Goal: Check status: Check status

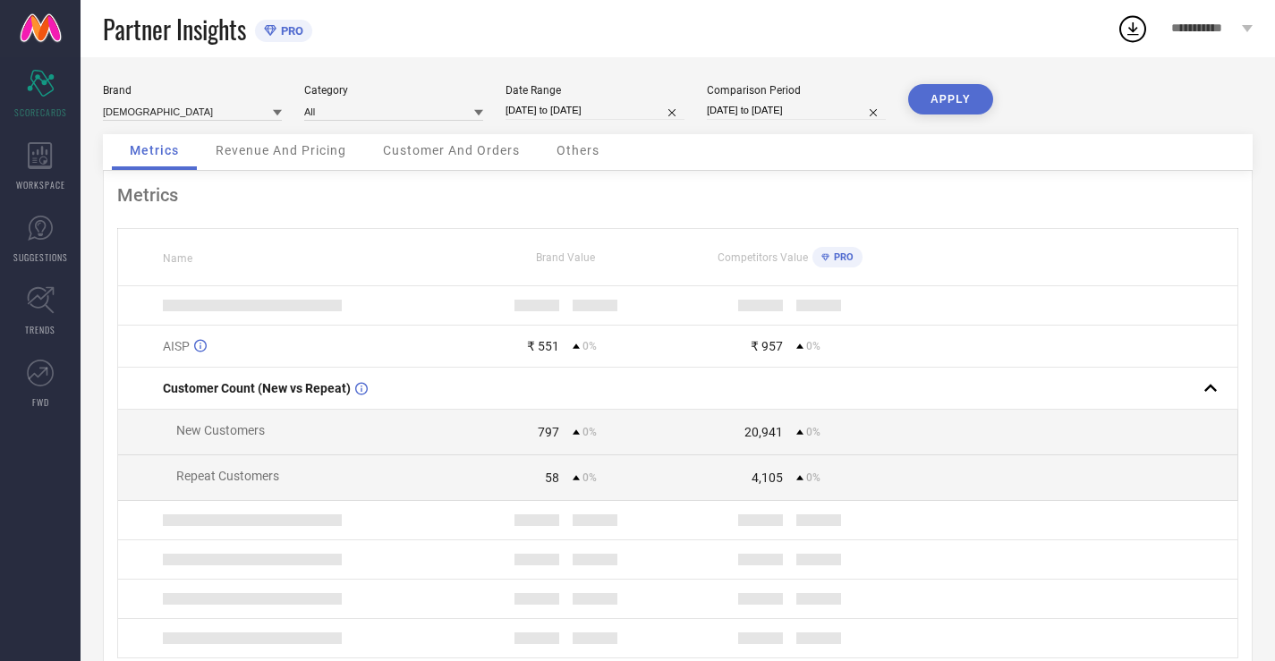
click at [649, 107] on input "[DATE] to [DATE]" at bounding box center [595, 110] width 179 height 19
select select "8"
select select "2025"
select select "9"
select select "2025"
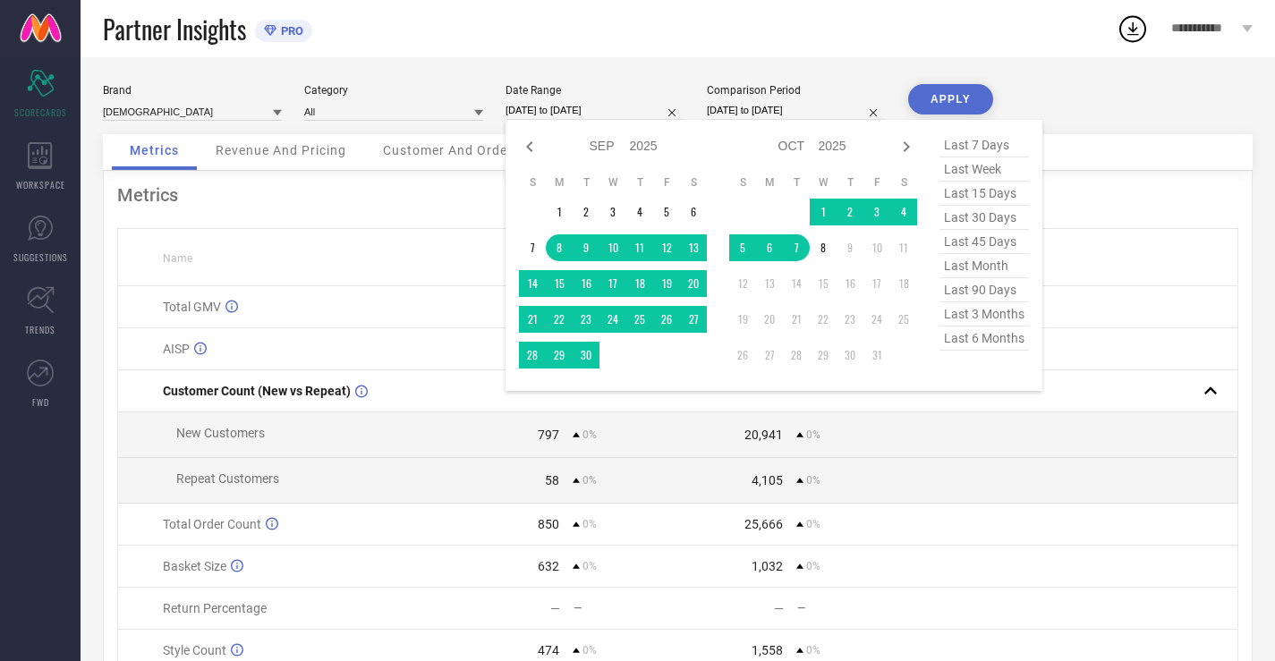
click at [966, 218] on span "last 30 days" at bounding box center [985, 218] width 90 height 24
type input "[DATE] to [DATE]"
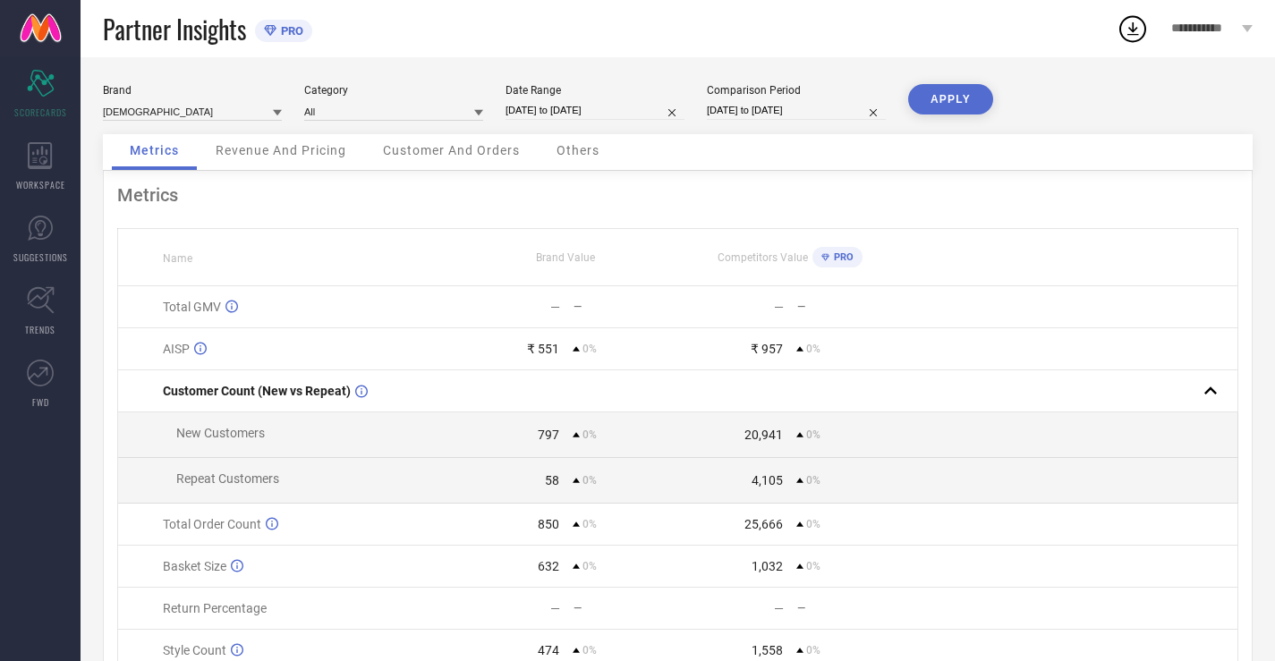
click at [836, 112] on input "[DATE] to [DATE]" at bounding box center [796, 110] width 179 height 19
select select "8"
select select "2025"
select select "9"
select select "2025"
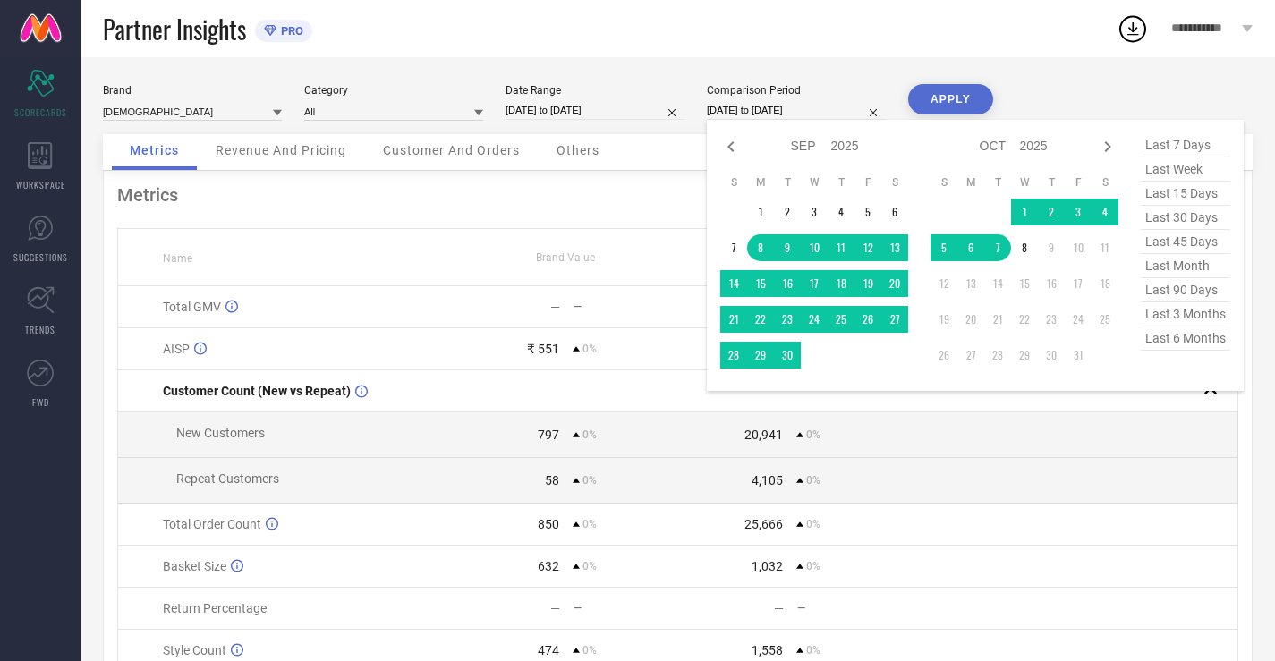
click at [1164, 221] on span "last 30 days" at bounding box center [1186, 218] width 90 height 24
type input "[DATE] to [DATE]"
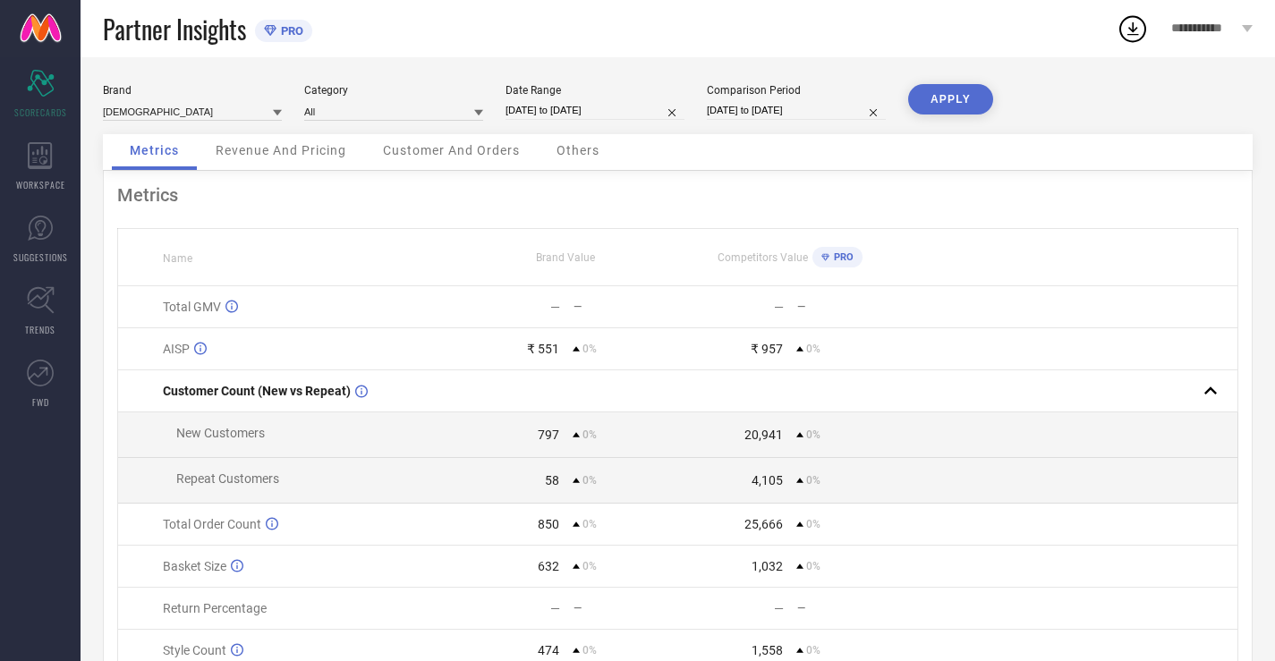
click at [922, 98] on button "APPLY" at bounding box center [950, 99] width 85 height 30
click at [249, 142] on div "Revenue And Pricing" at bounding box center [281, 152] width 166 height 36
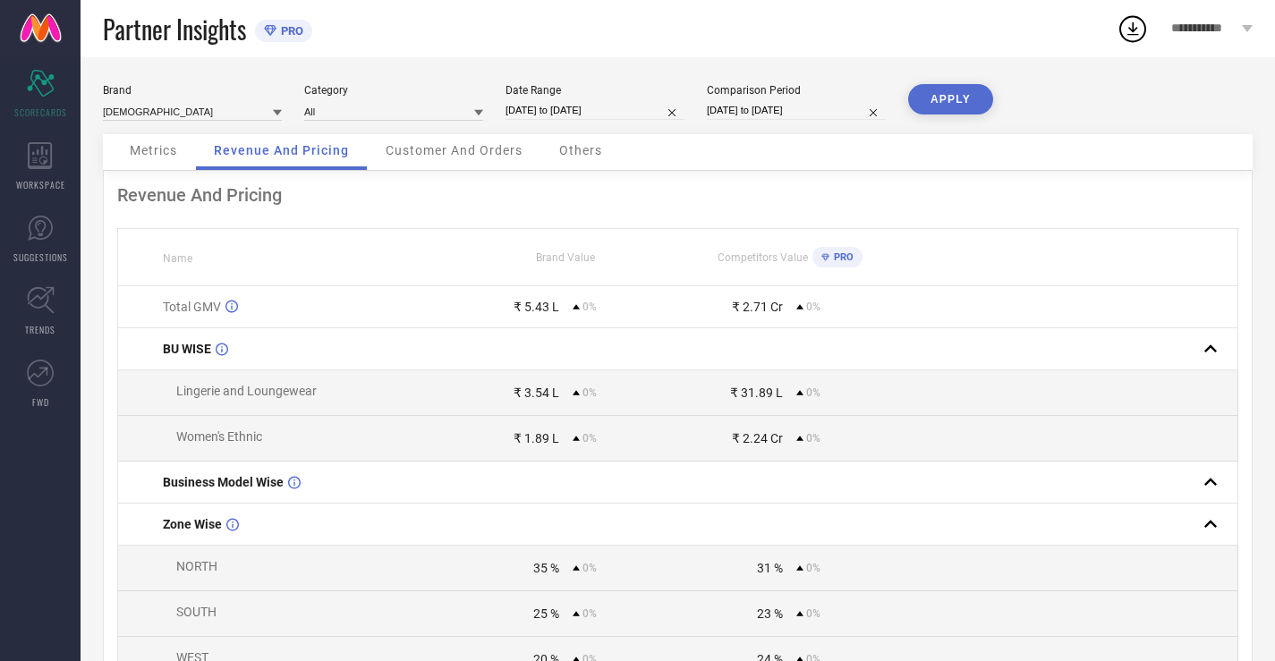
click at [482, 146] on span "Customer And Orders" at bounding box center [454, 150] width 137 height 14
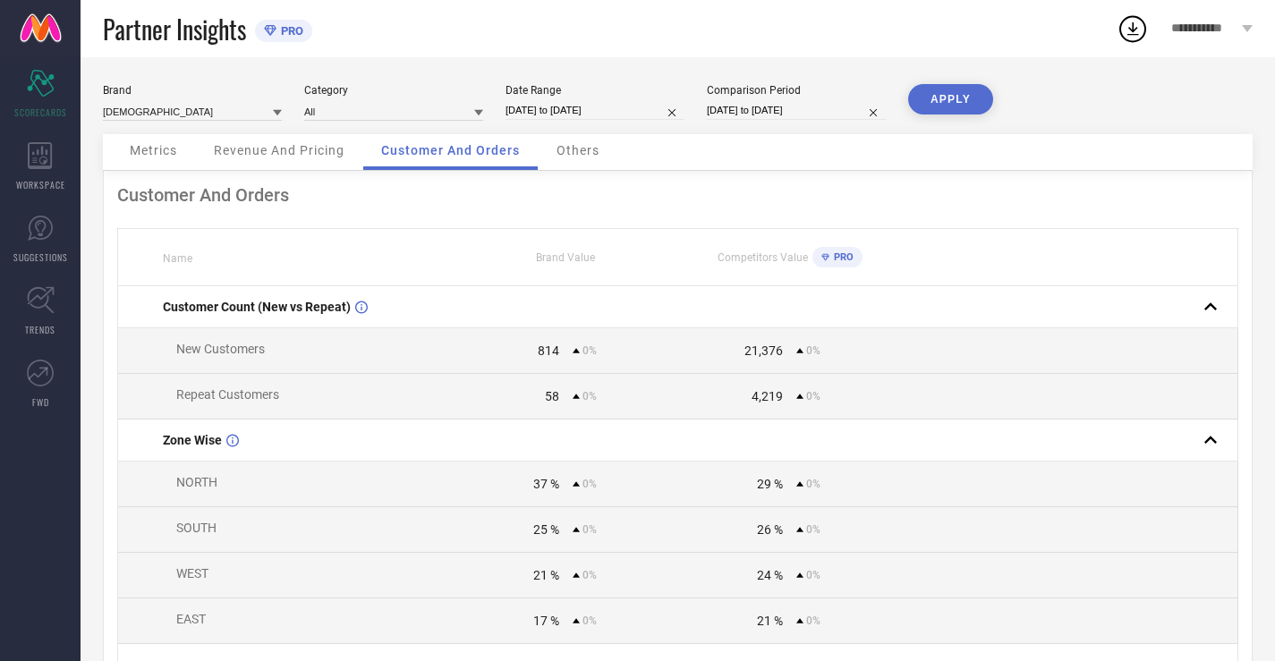
click at [580, 140] on div "Others" at bounding box center [578, 152] width 79 height 36
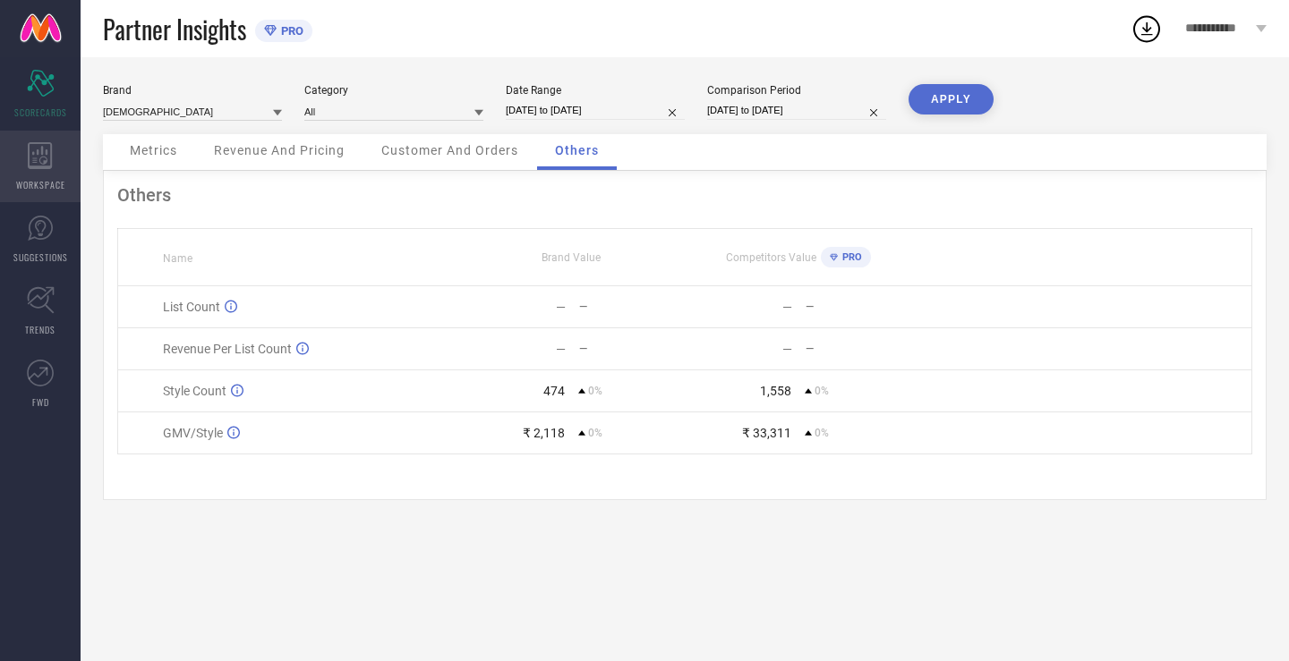
click at [23, 150] on div "WORKSPACE" at bounding box center [40, 167] width 81 height 72
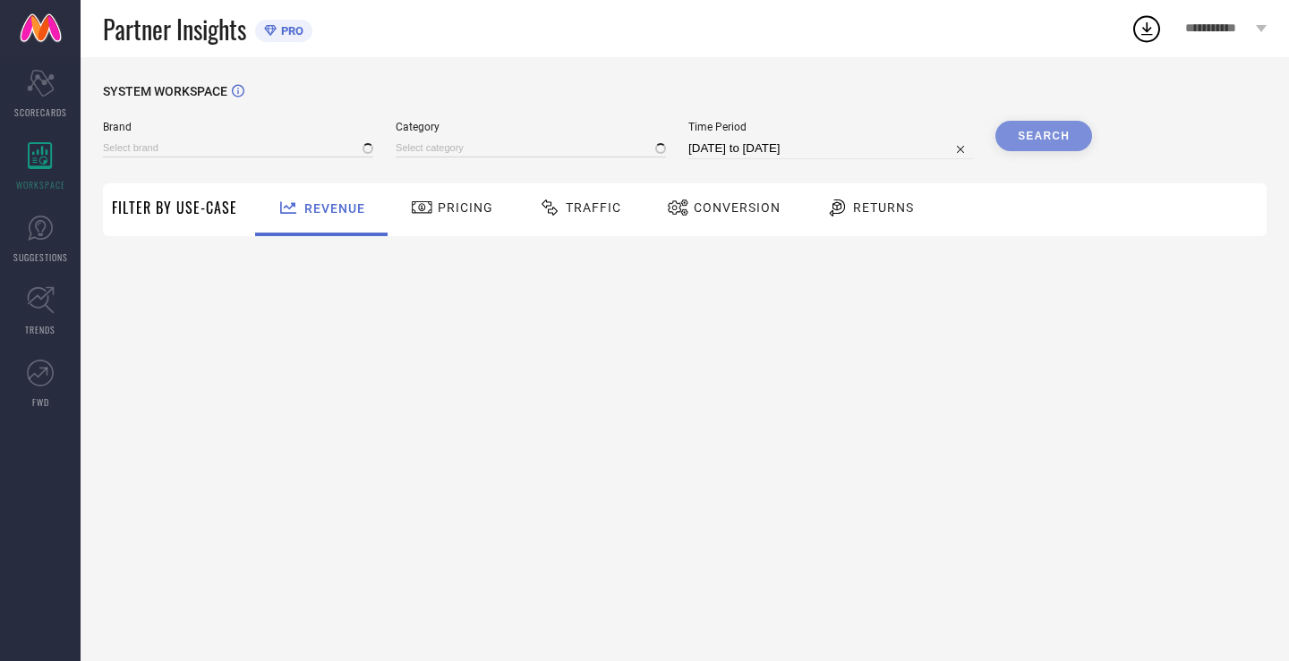
type input "[DEMOGRAPHIC_DATA]"
type input "All"
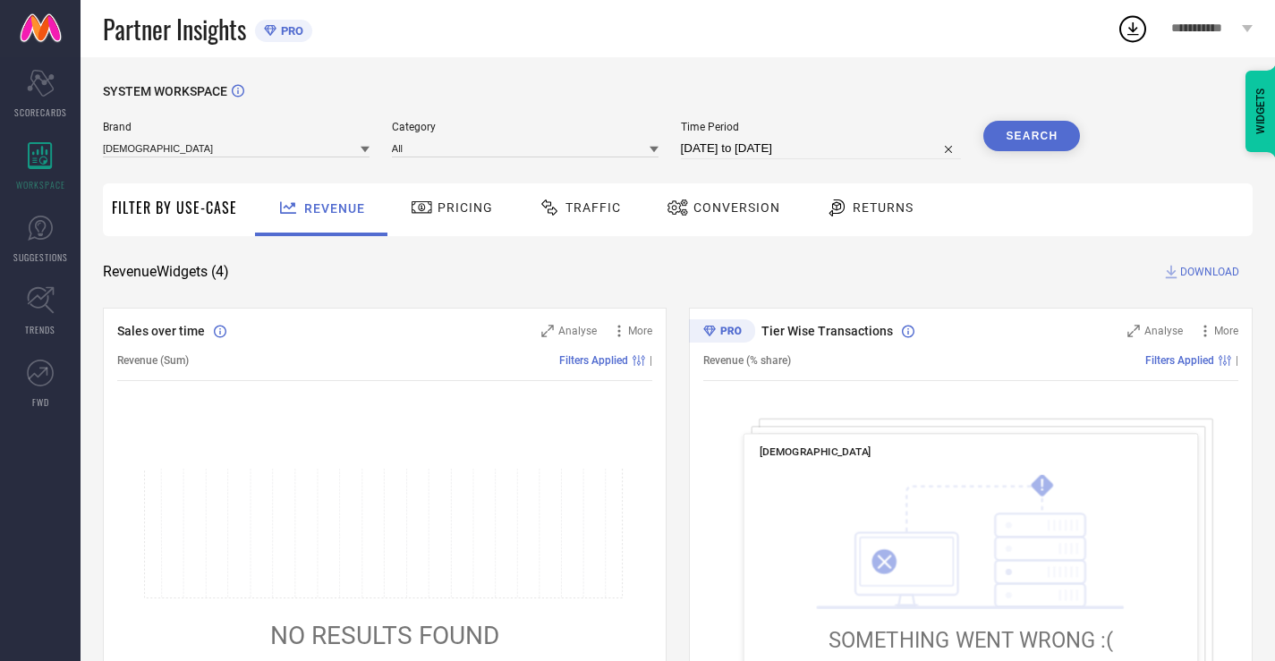
click at [456, 231] on div "Pricing" at bounding box center [451, 209] width 127 height 53
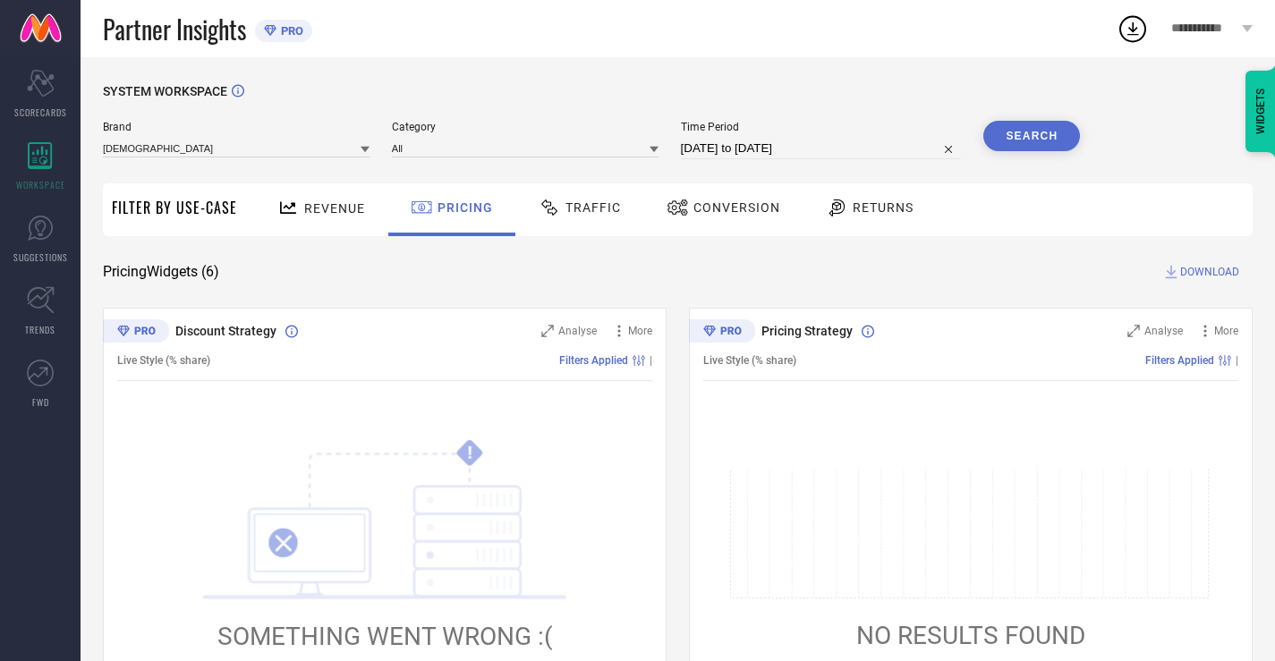
click at [578, 220] on div "Traffic" at bounding box center [579, 207] width 91 height 30
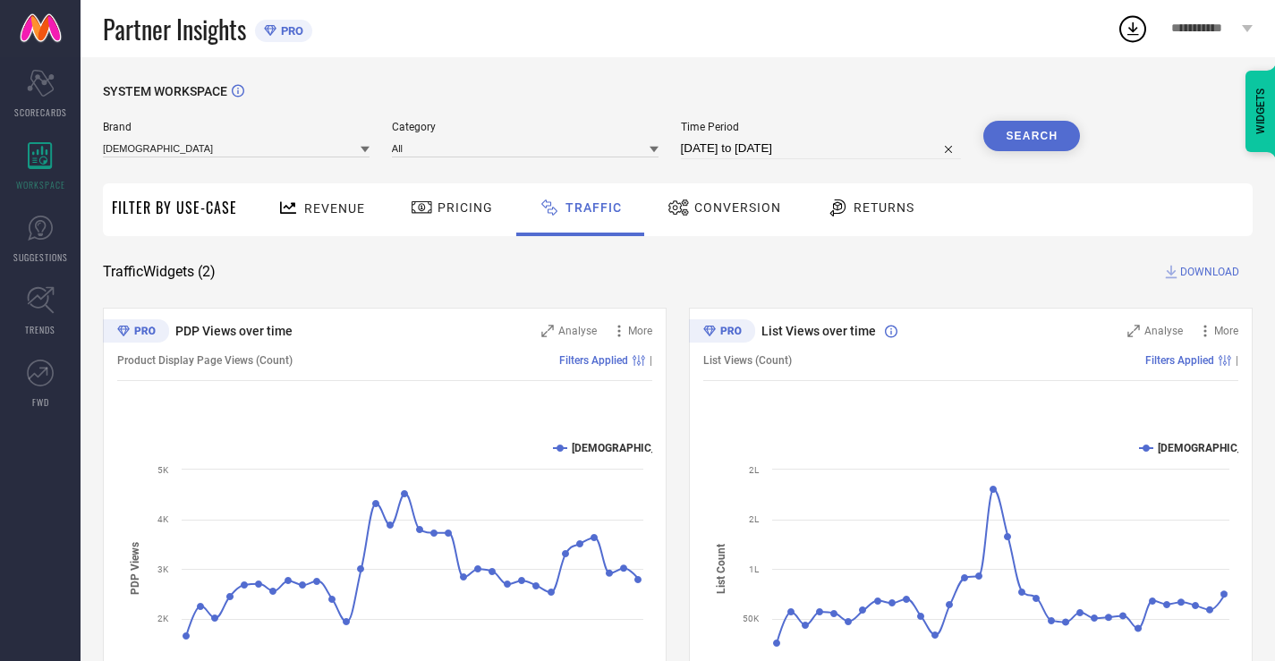
click at [842, 209] on icon at bounding box center [838, 207] width 22 height 21
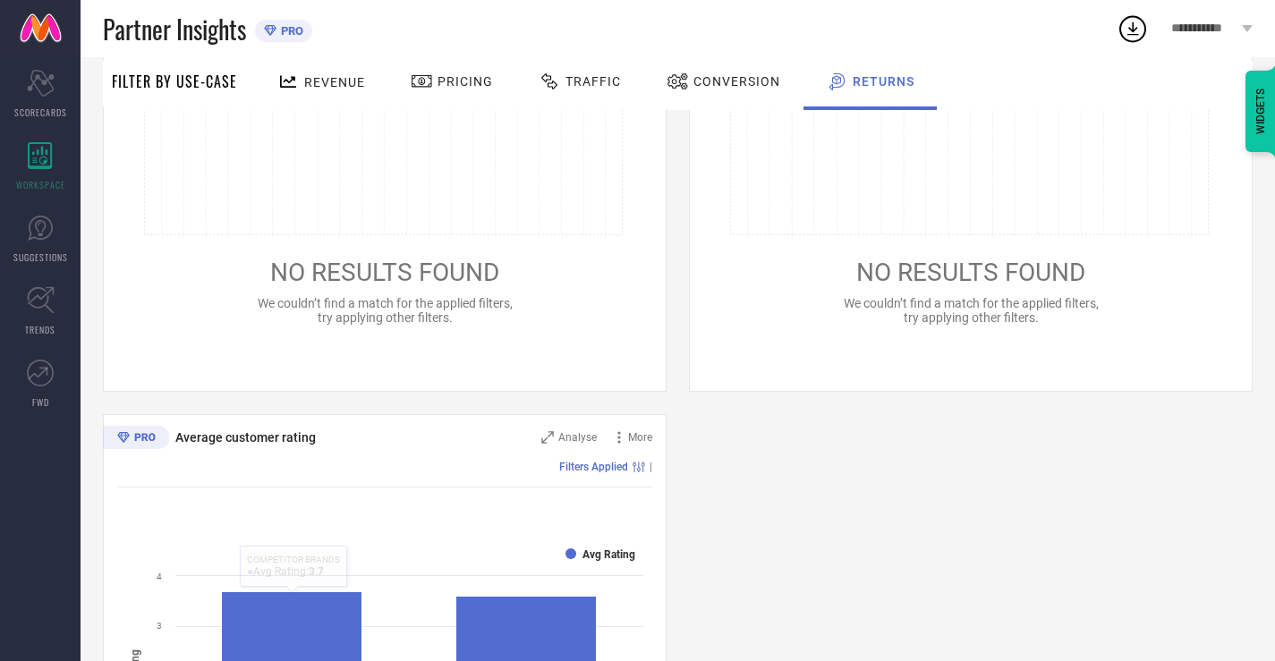
scroll to position [703, 0]
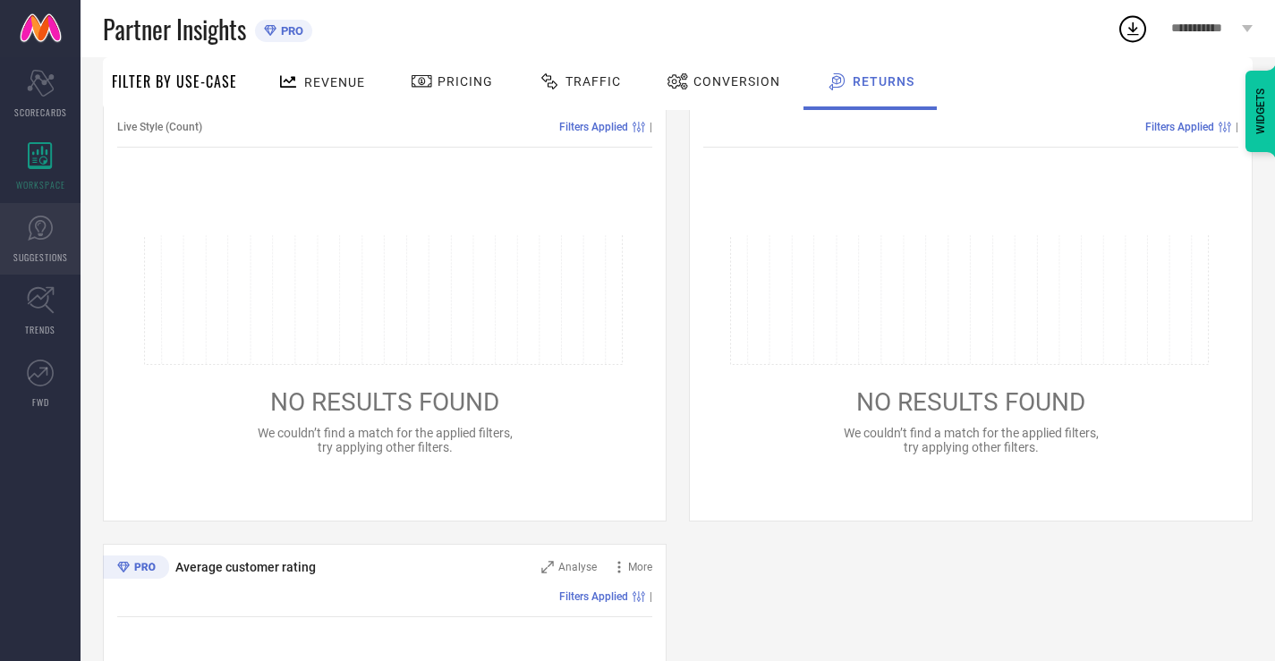
click at [0, 227] on link "SUGGESTIONS" at bounding box center [40, 239] width 81 height 72
